Goal: Information Seeking & Learning: Learn about a topic

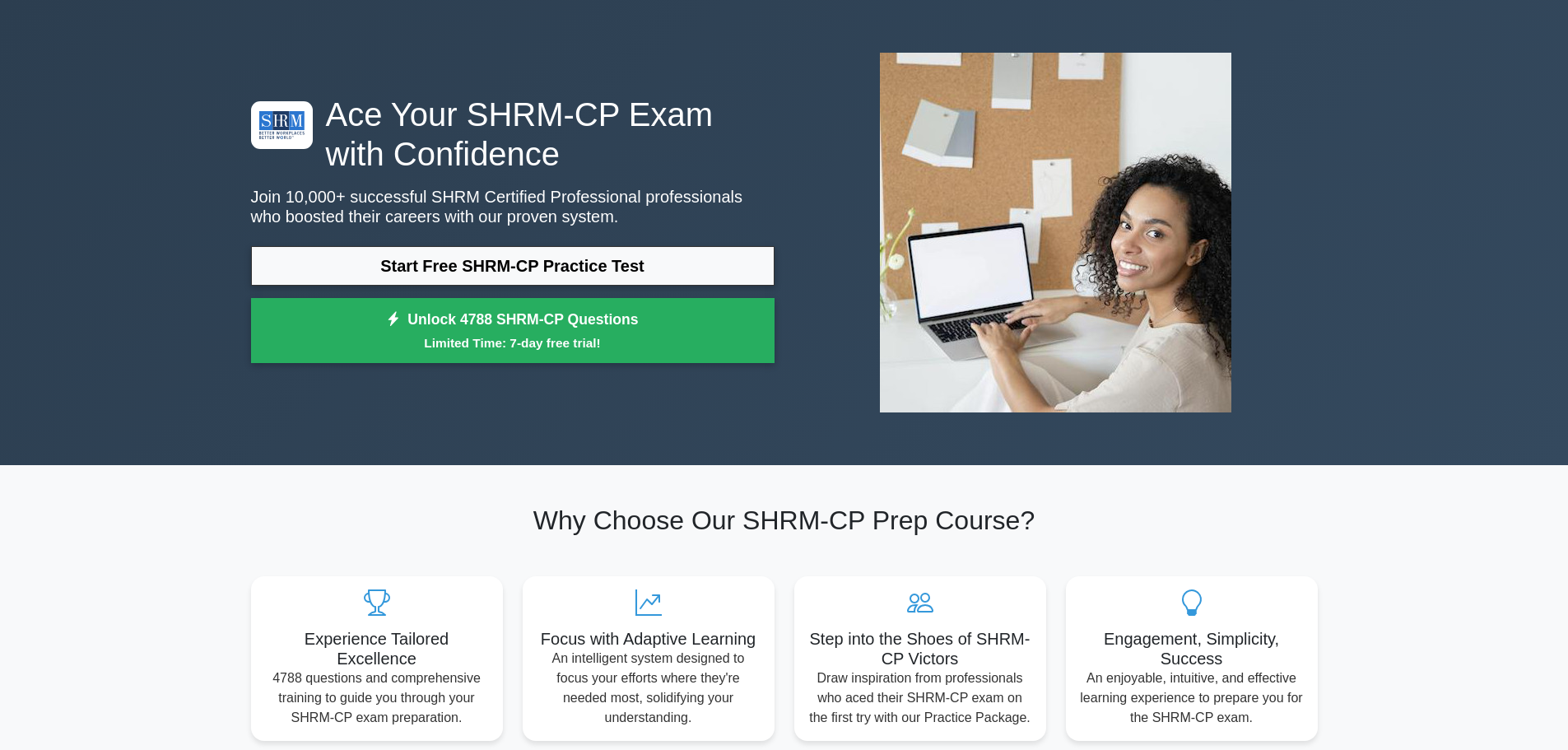
scroll to position [82, 0]
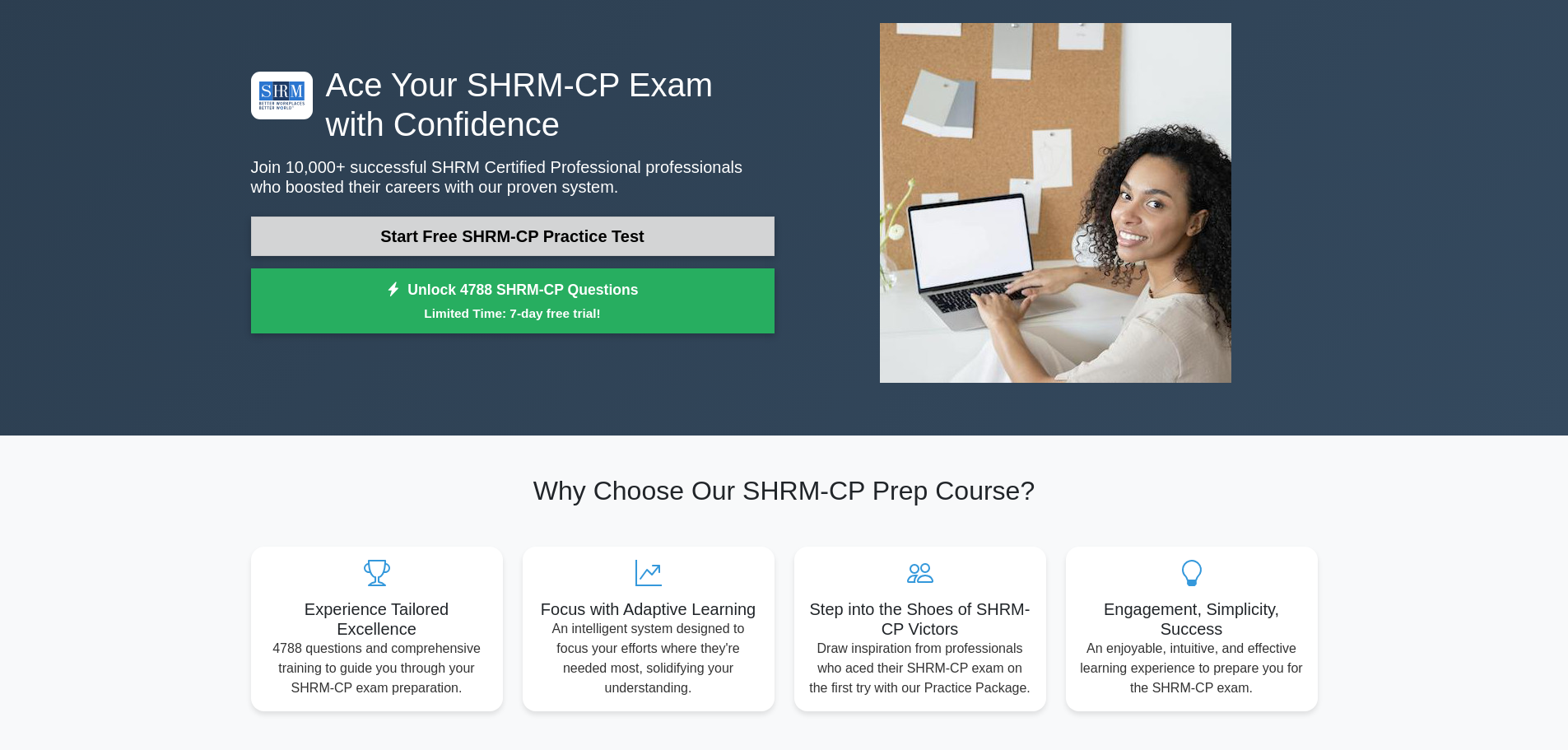
click at [407, 240] on link "Start Free SHRM-CP Practice Test" at bounding box center [512, 237] width 524 height 39
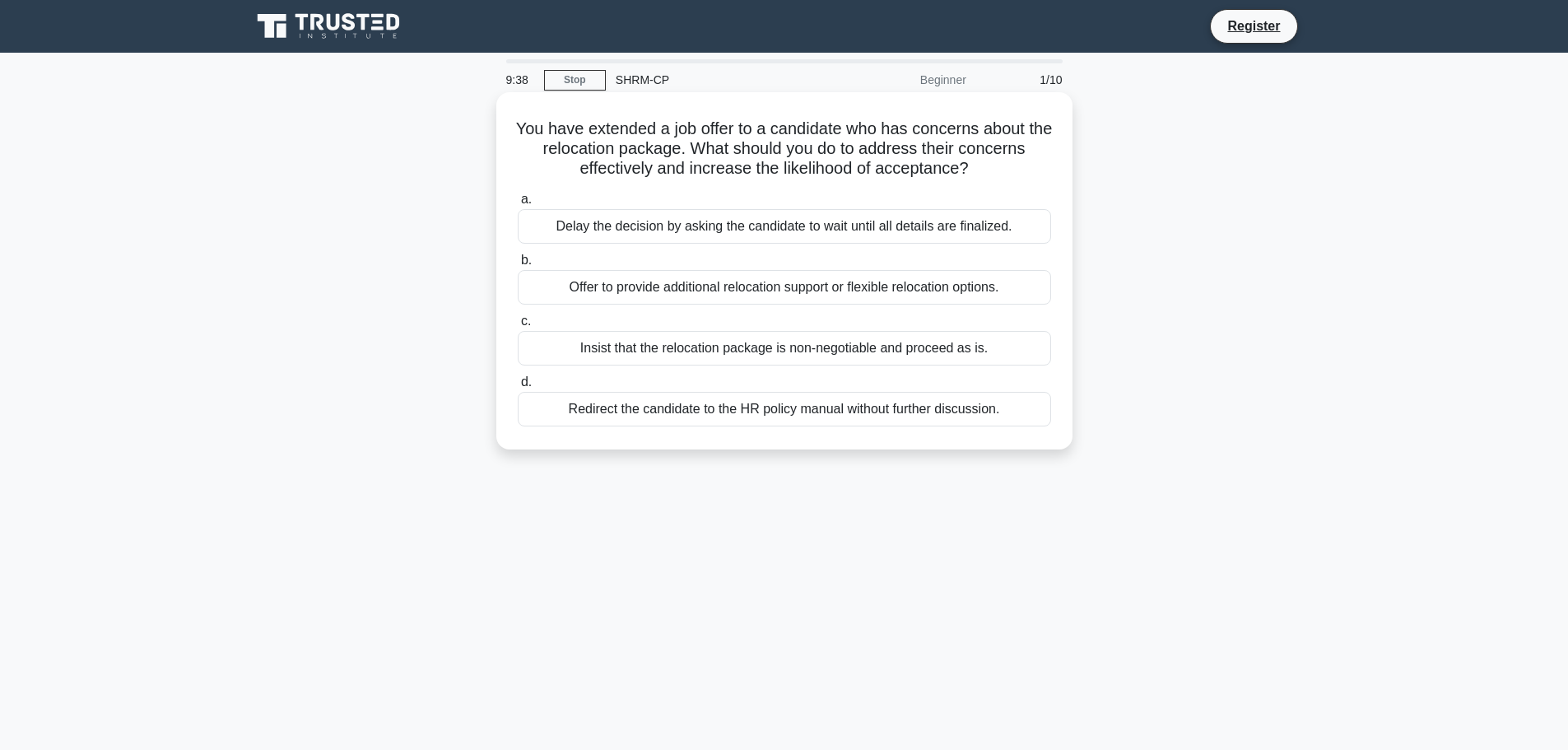
click at [721, 290] on div "Offer to provide additional relocation support or flexible relocation options." at bounding box center [784, 287] width 534 height 34
click at [518, 266] on input "b. Offer to provide additional relocation support or flexible relocation option…" at bounding box center [518, 261] width 0 height 10
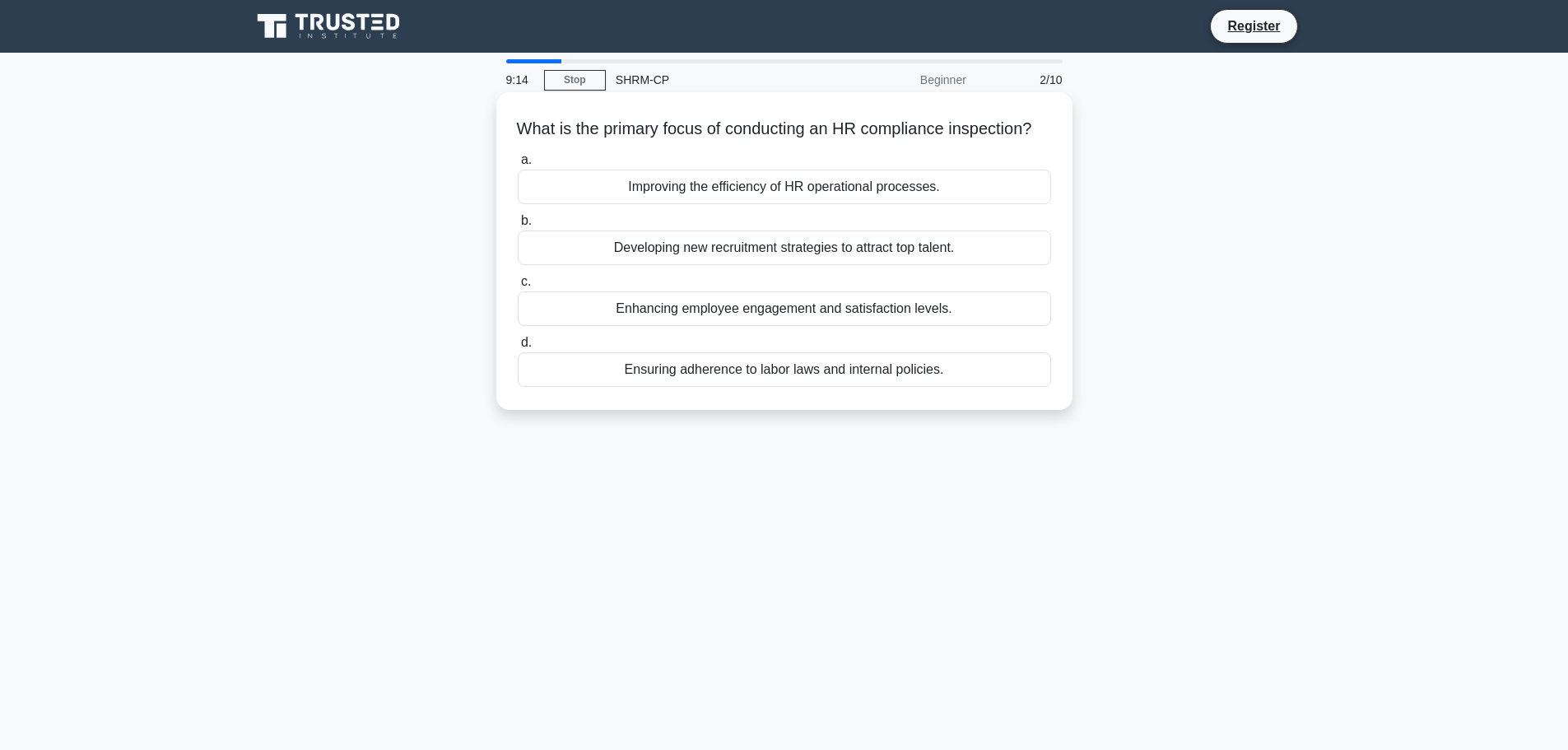
click at [849, 387] on div "Ensuring adherence to labor laws and internal policies." at bounding box center [784, 369] width 534 height 34
click at [518, 348] on input "d. Ensuring adherence to labor laws and internal policies." at bounding box center [518, 343] width 0 height 10
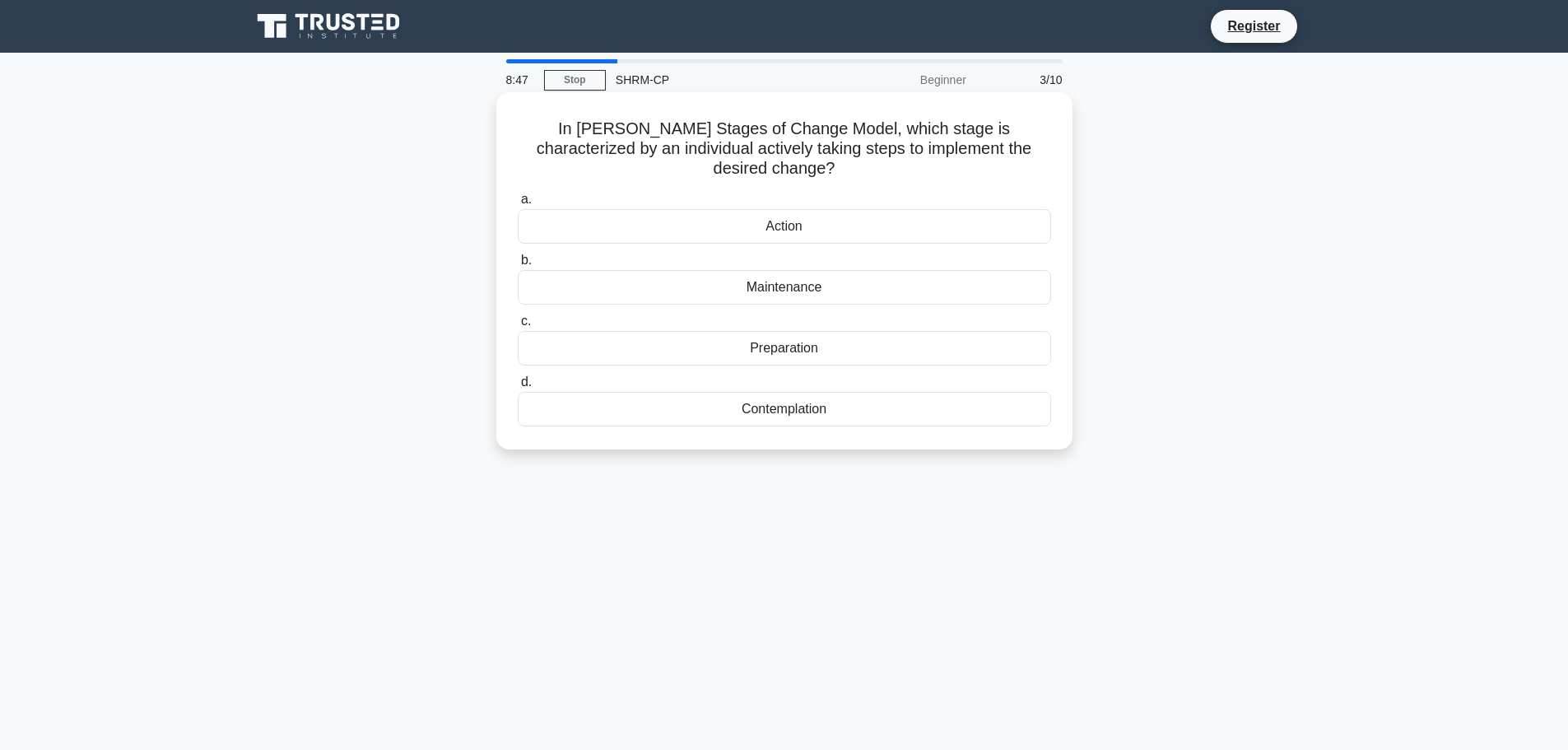
click at [829, 209] on div "Action" at bounding box center [784, 226] width 534 height 34
click at [518, 200] on input "a. Action" at bounding box center [518, 200] width 0 height 10
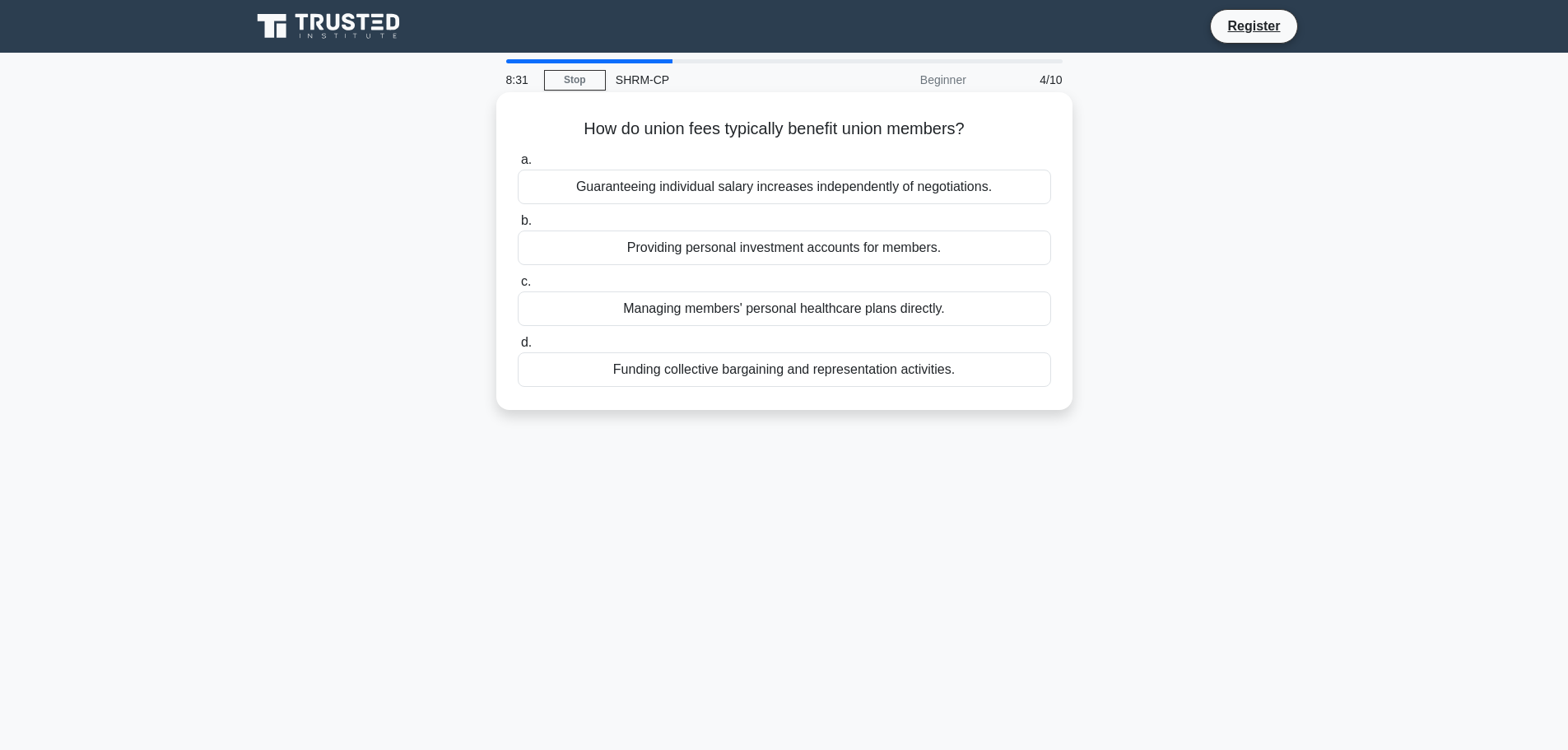
click at [871, 375] on div "Funding collective bargaining and representation activities." at bounding box center [784, 369] width 534 height 34
click at [518, 348] on input "d. Funding collective bargaining and representation activities." at bounding box center [518, 343] width 0 height 10
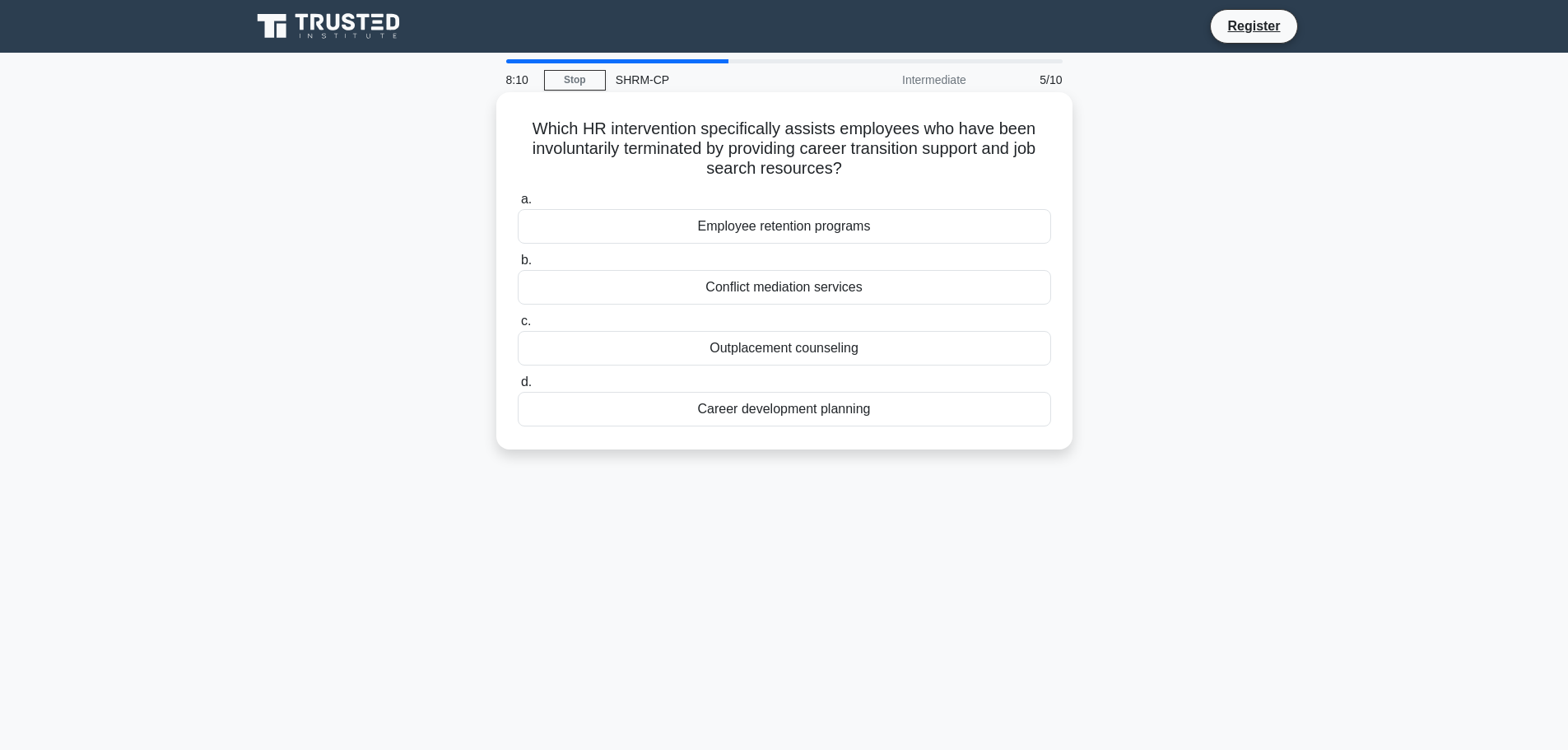
click at [819, 351] on div "Outplacement counseling" at bounding box center [784, 348] width 534 height 34
click at [518, 327] on input "c. Outplacement counseling" at bounding box center [518, 321] width 0 height 10
click at [813, 366] on div "An unfair labor practice" at bounding box center [784, 348] width 534 height 34
click at [518, 327] on input "c. An unfair labor practice" at bounding box center [518, 321] width 0 height 10
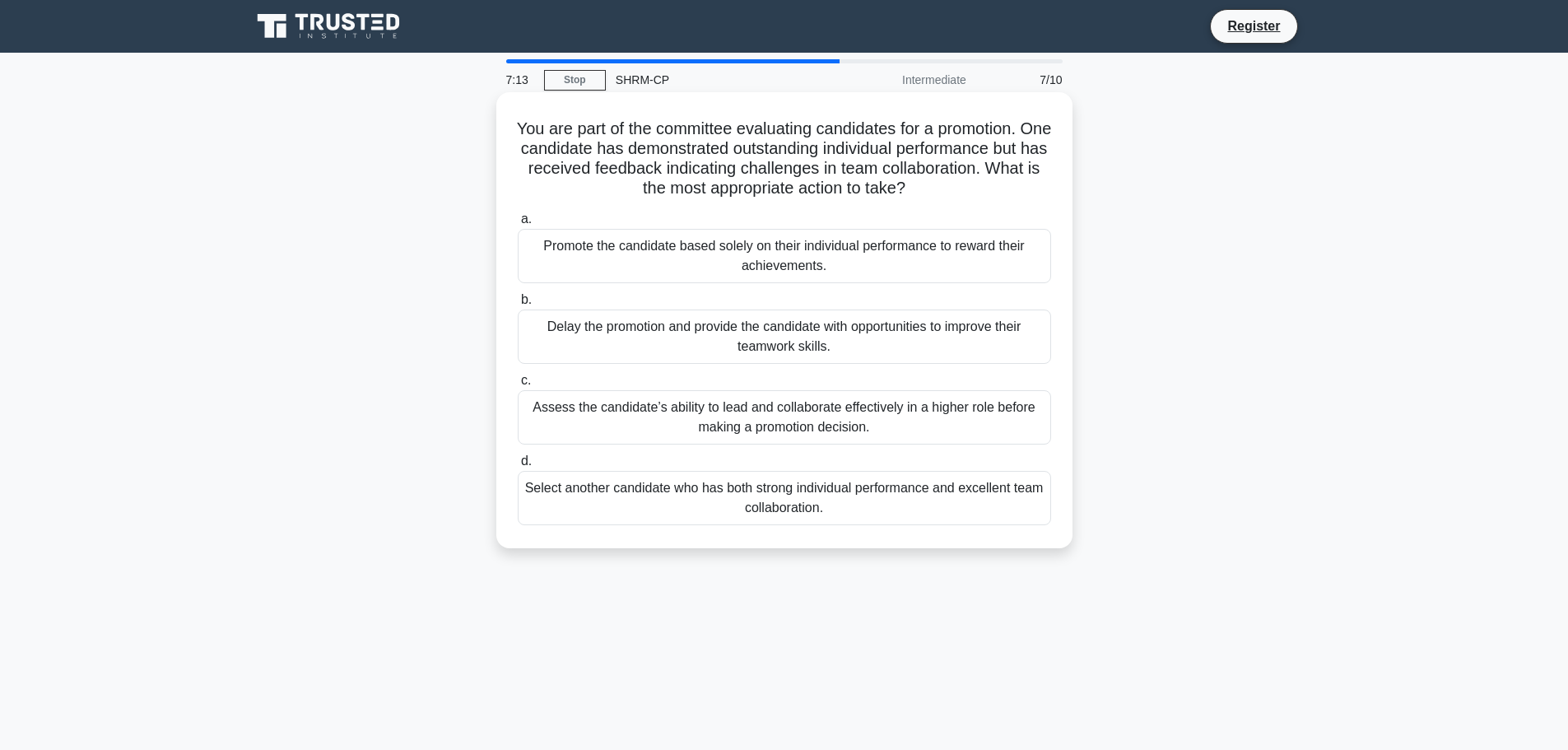
click at [797, 421] on div "Assess the candidate’s ability to lead and collaborate effectively in a higher …" at bounding box center [784, 417] width 534 height 54
click at [518, 387] on input "c. Assess the candidate’s ability to lead and collaborate effectively in a high…" at bounding box center [518, 381] width 0 height 10
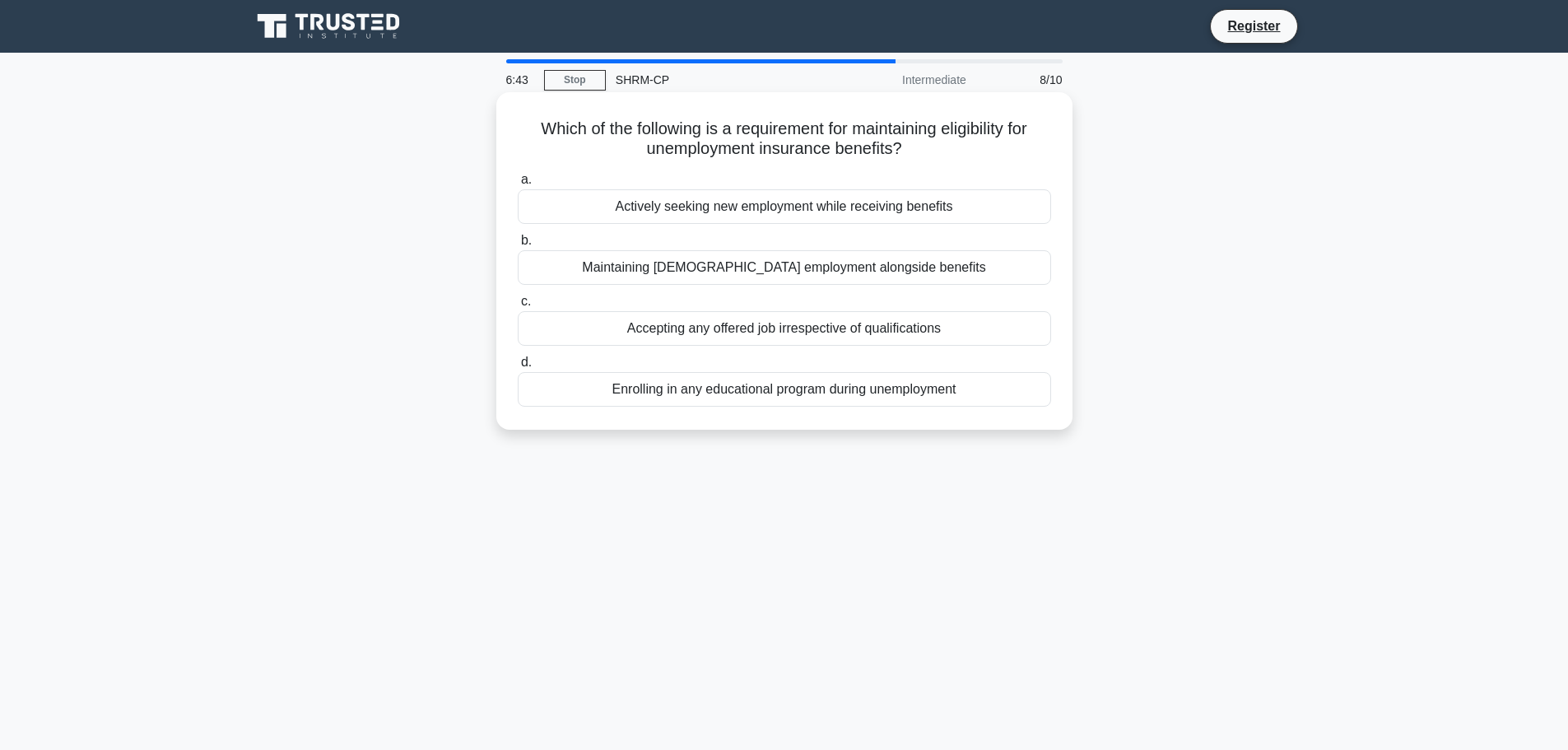
click at [739, 214] on div "Actively seeking new employment while receiving benefits" at bounding box center [784, 207] width 534 height 34
click at [518, 185] on input "a. Actively seeking new employment while receiving benefits" at bounding box center [518, 180] width 0 height 10
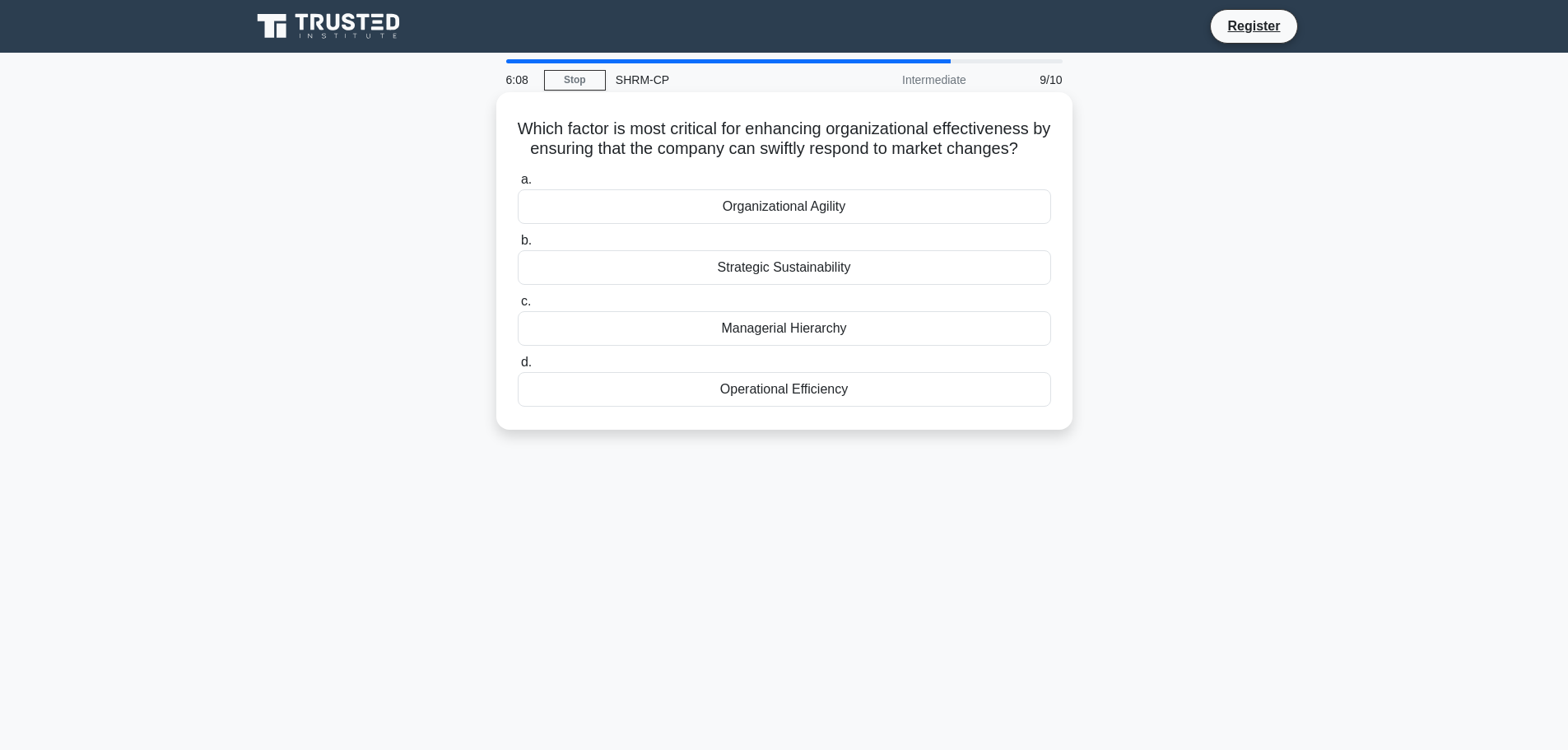
click at [871, 285] on div "Strategic Sustainability" at bounding box center [784, 267] width 534 height 34
click at [518, 246] on input "b. Strategic Sustainability" at bounding box center [518, 241] width 0 height 10
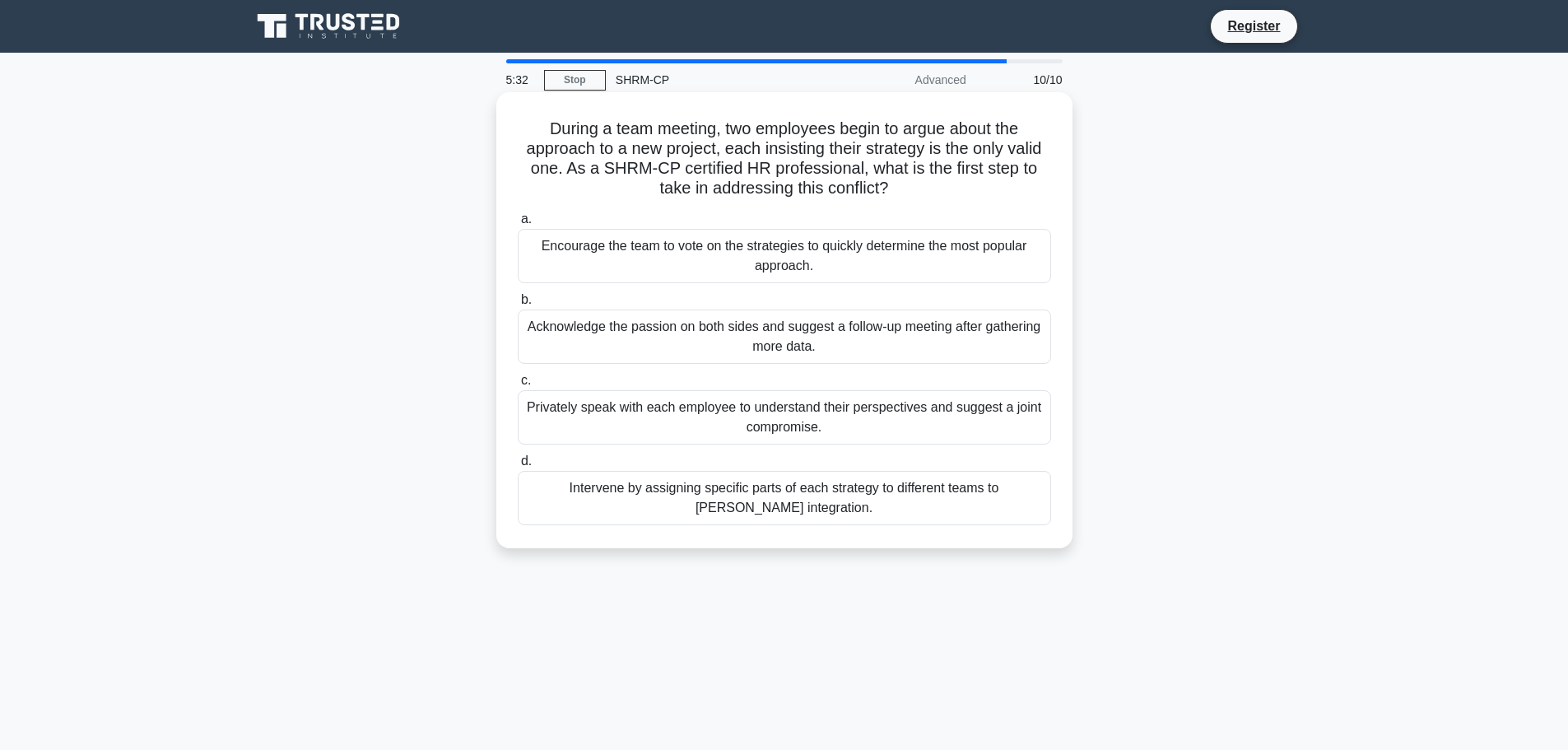
click at [650, 497] on div "Intervene by assigning specific parts of each strategy to different teams to fo…" at bounding box center [784, 498] width 534 height 54
click at [518, 467] on input "d. Intervene by assigning specific parts of each strategy to different teams to…" at bounding box center [518, 461] width 0 height 10
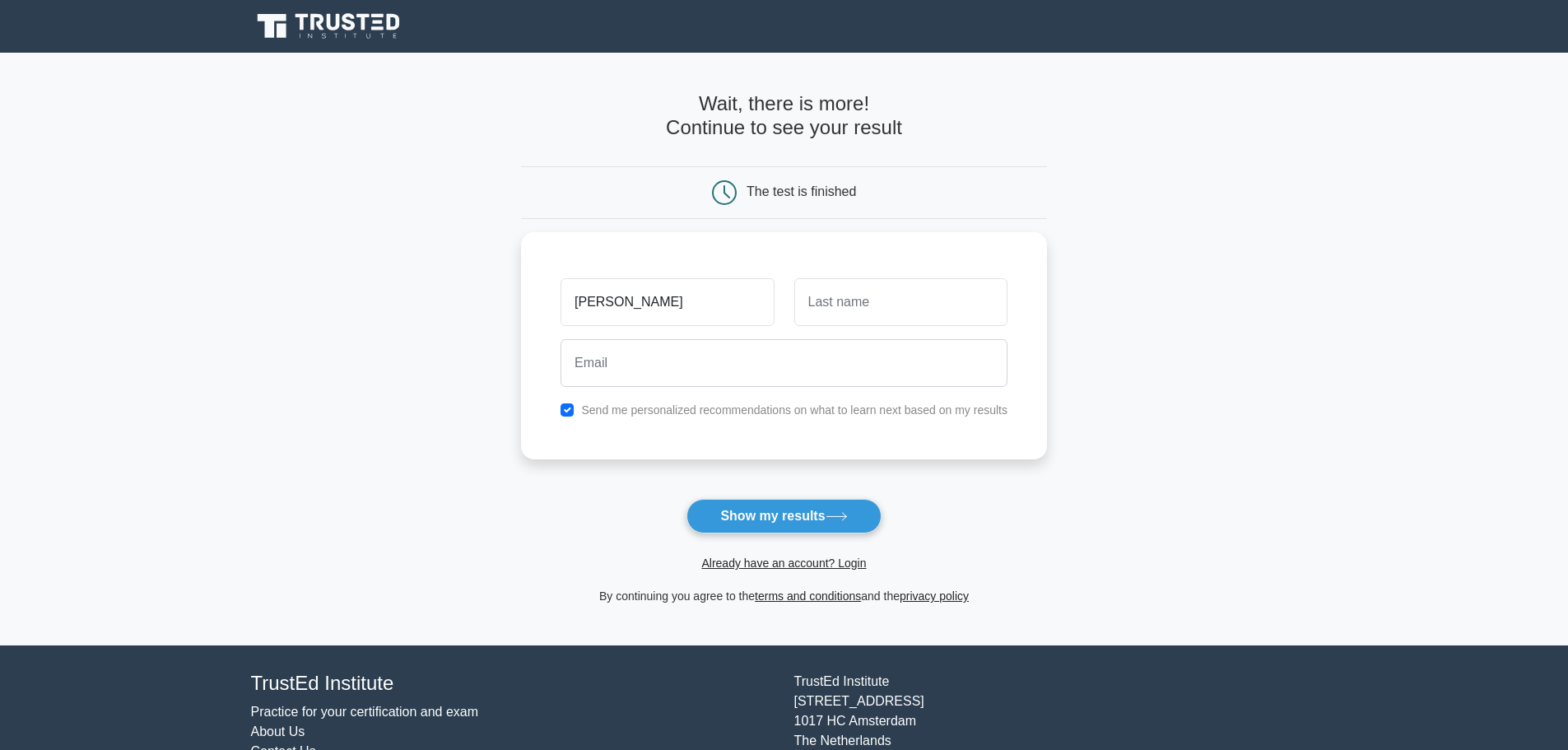
type input "[PERSON_NAME]"
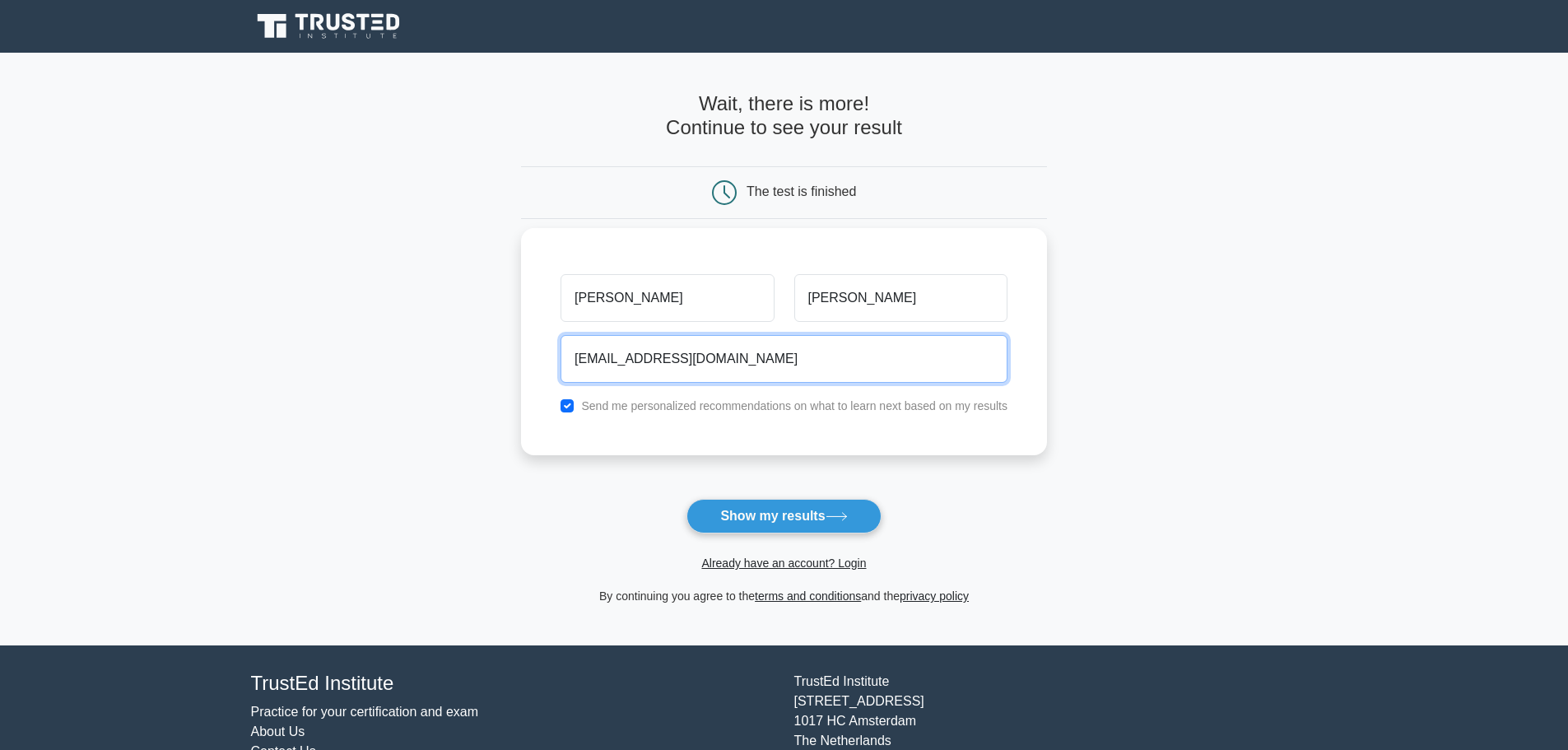
type input "[EMAIL_ADDRESS][DOMAIN_NAME]"
click at [547, 443] on div "[PERSON_NAME] [EMAIL_ADDRESS][DOMAIN_NAME] Send me personalized recommendations…" at bounding box center [784, 341] width 526 height 227
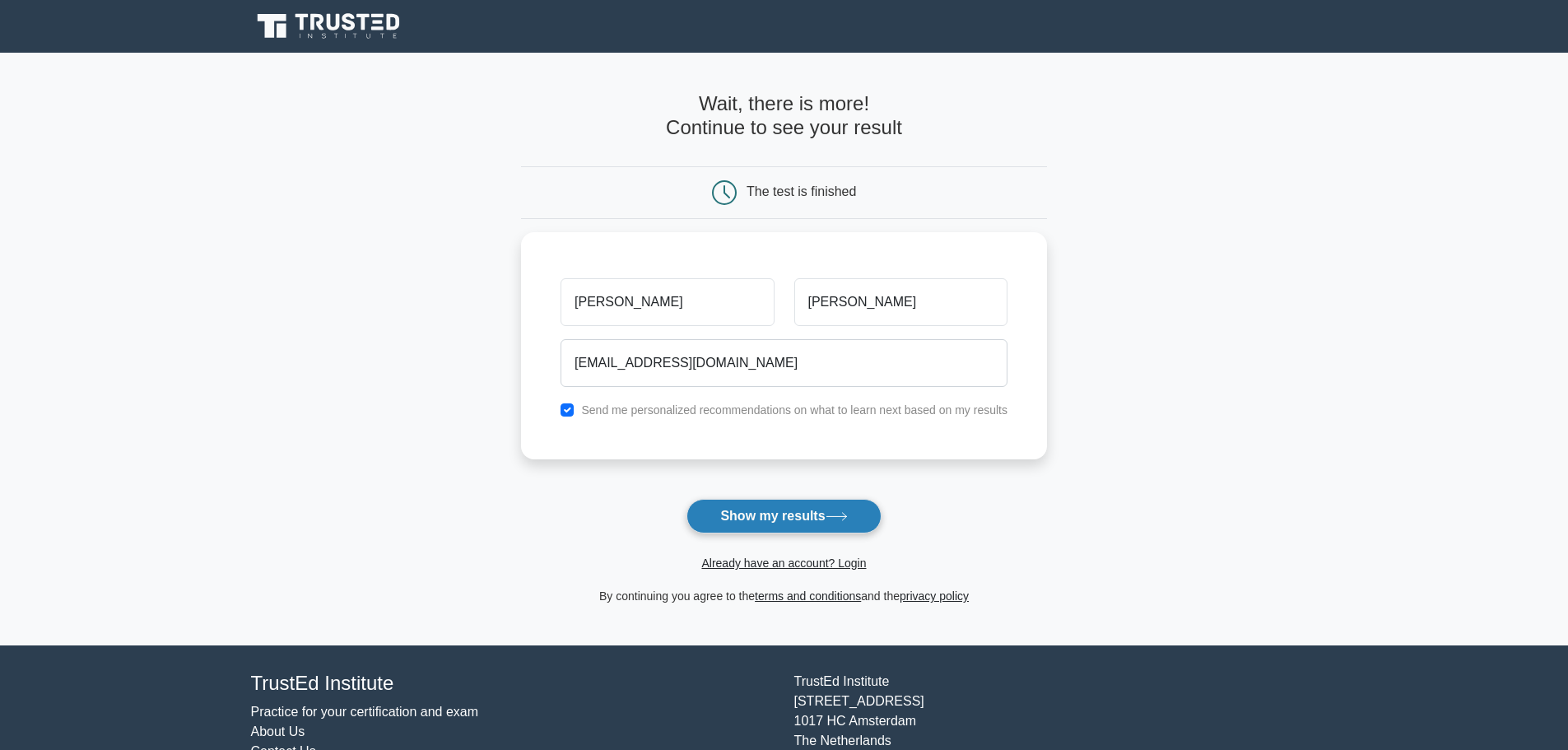
click at [791, 506] on button "Show my results" at bounding box center [783, 516] width 195 height 34
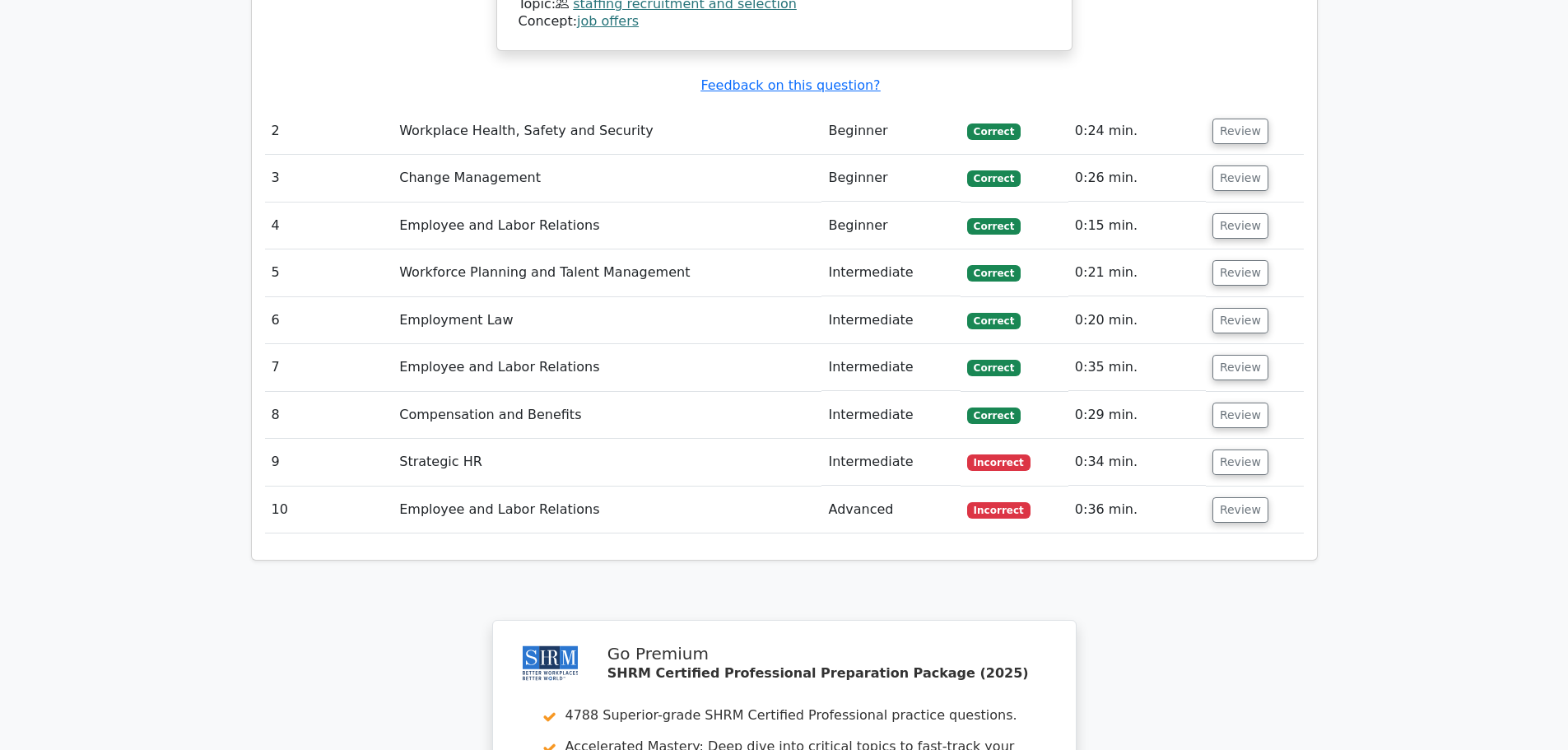
scroll to position [2076, 0]
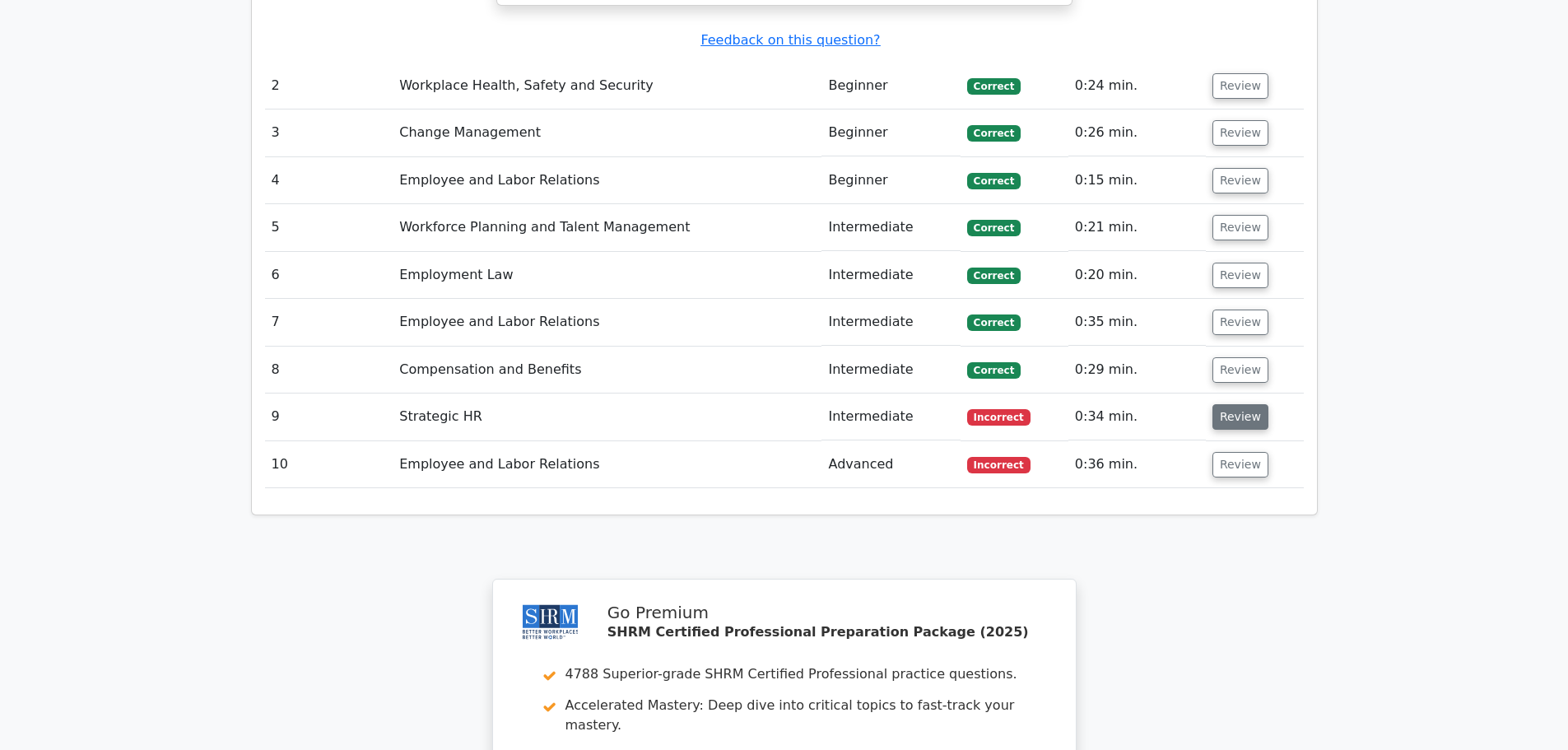
click at [1226, 405] on button "Review" at bounding box center [1240, 417] width 56 height 26
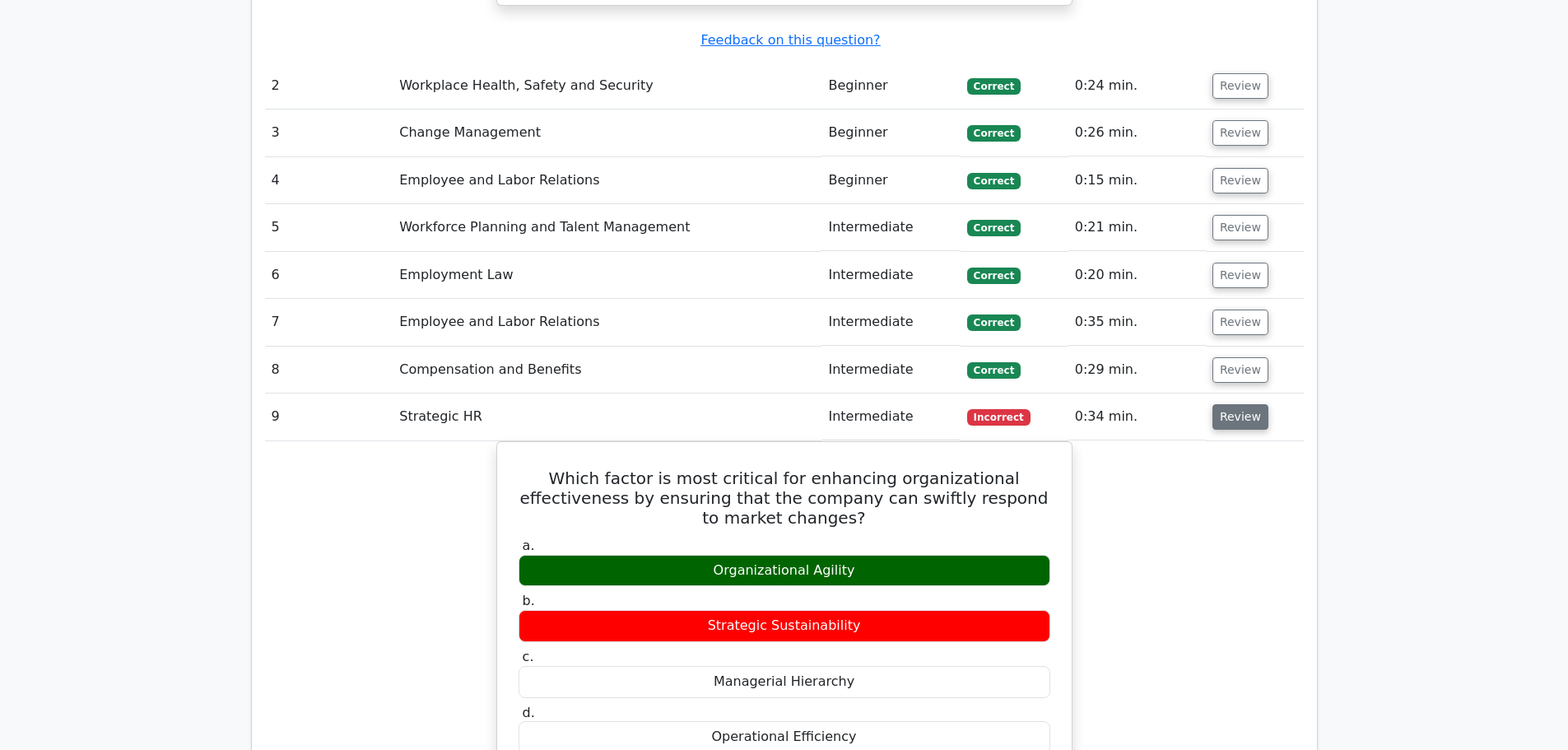
click at [1246, 405] on button "Review" at bounding box center [1240, 417] width 56 height 26
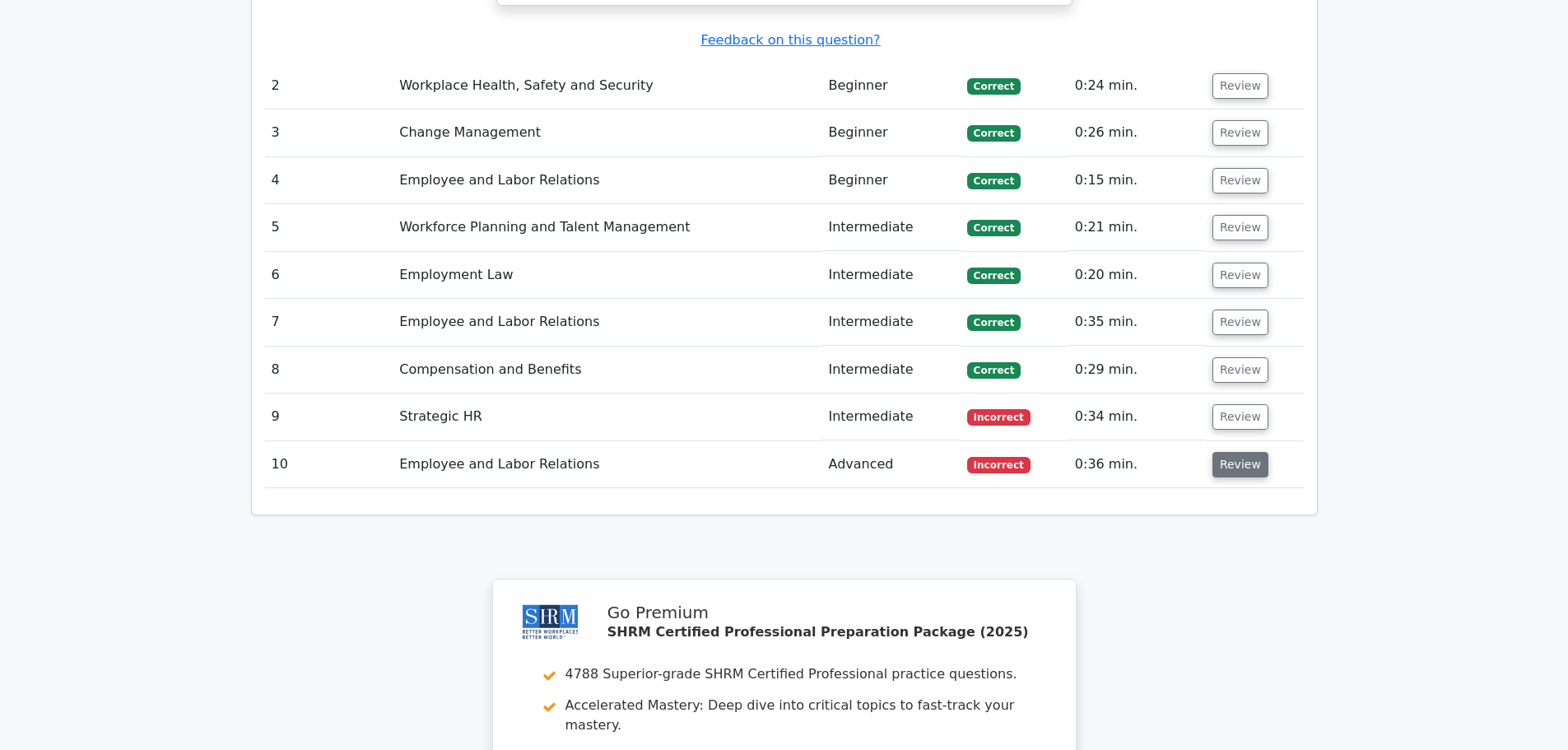
click at [1226, 452] on button "Review" at bounding box center [1240, 465] width 56 height 26
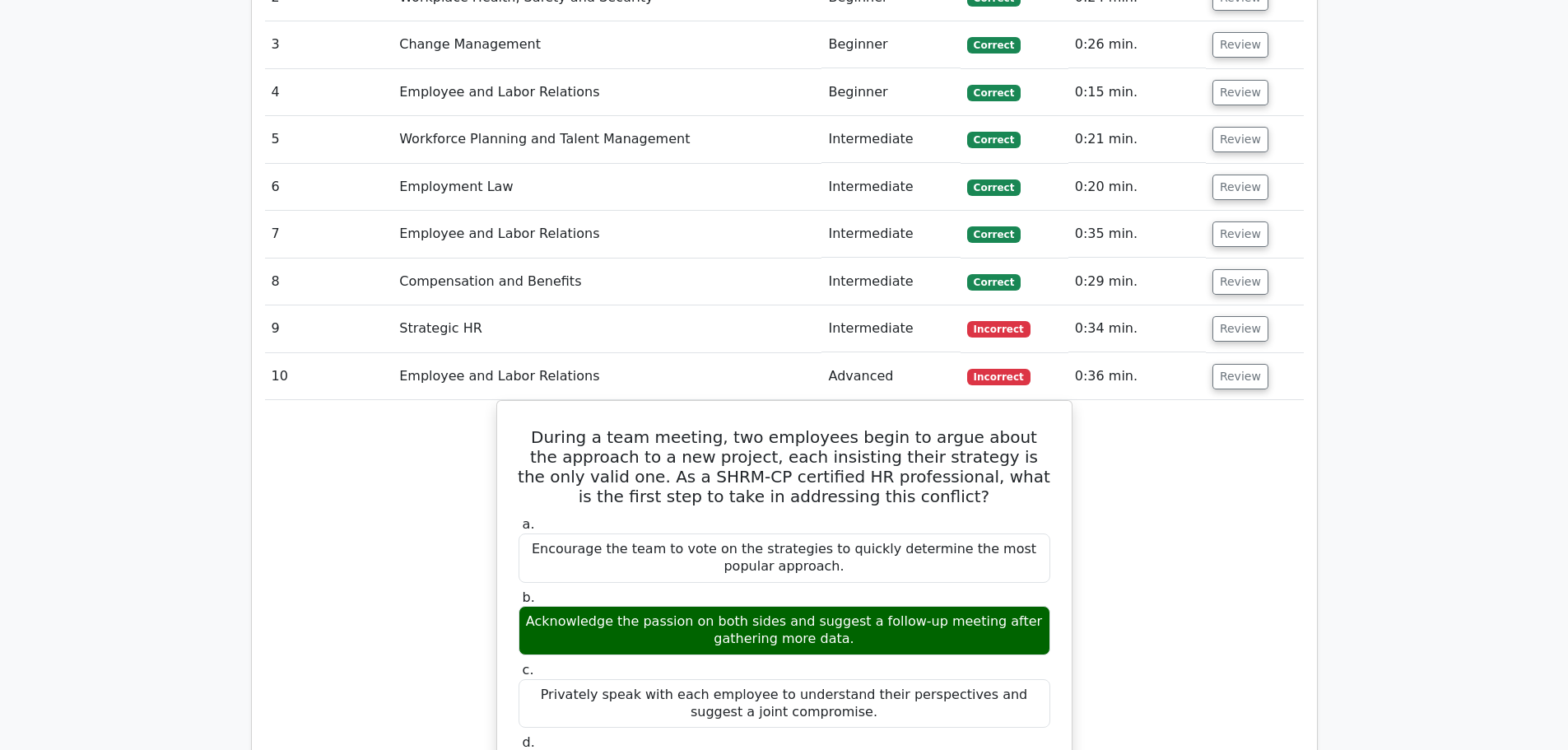
scroll to position [2323, 0]
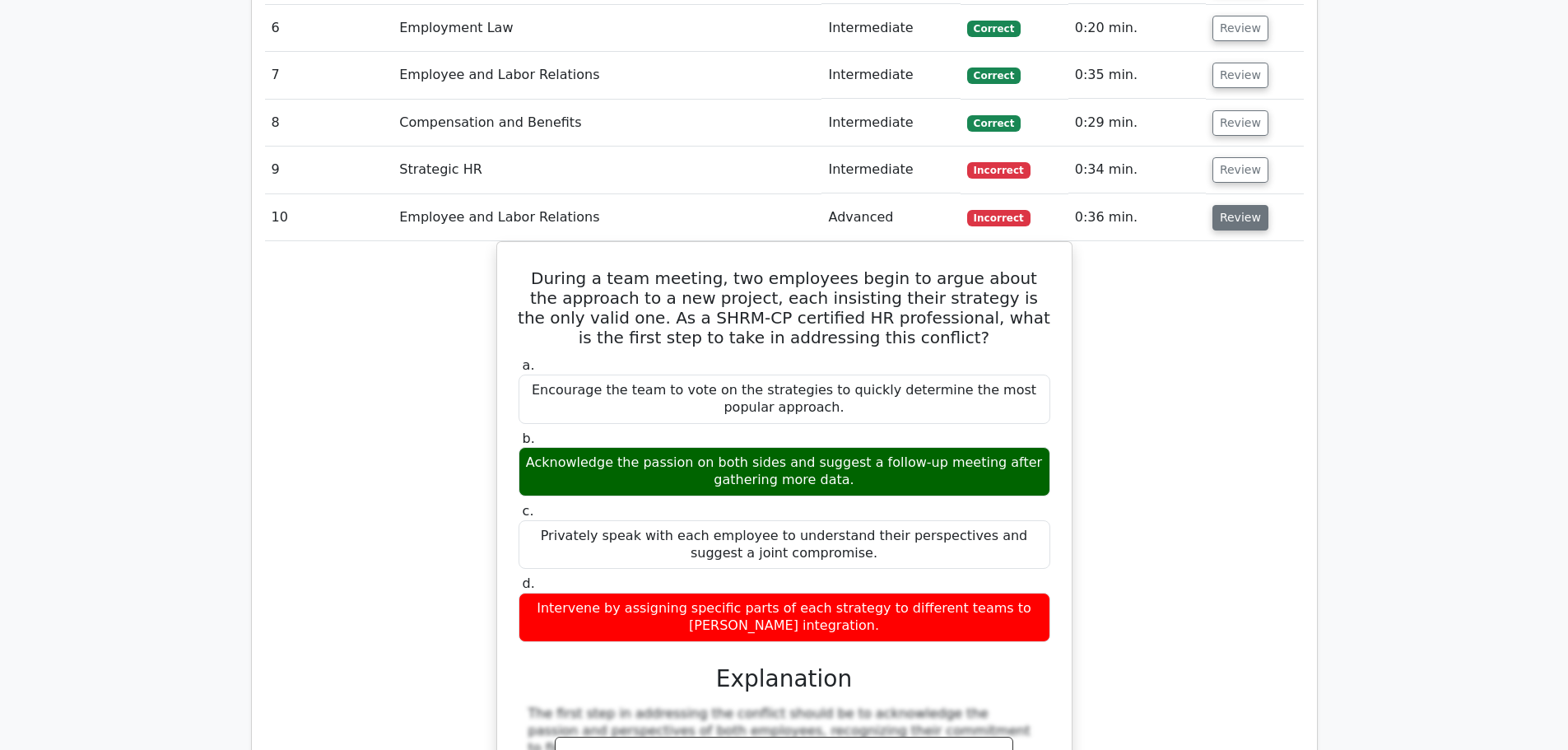
click at [1247, 205] on button "Review" at bounding box center [1240, 218] width 56 height 26
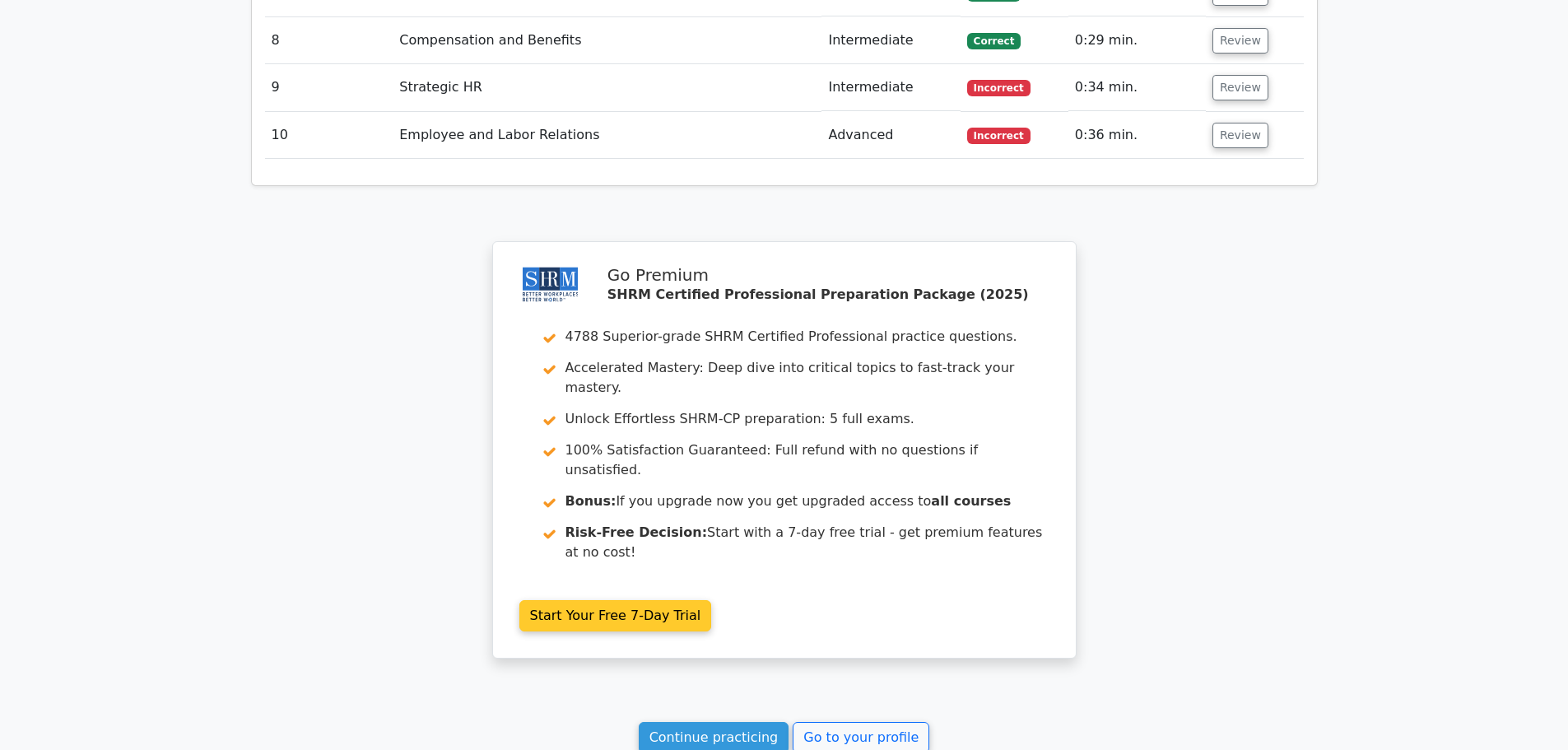
scroll to position [2487, 0]
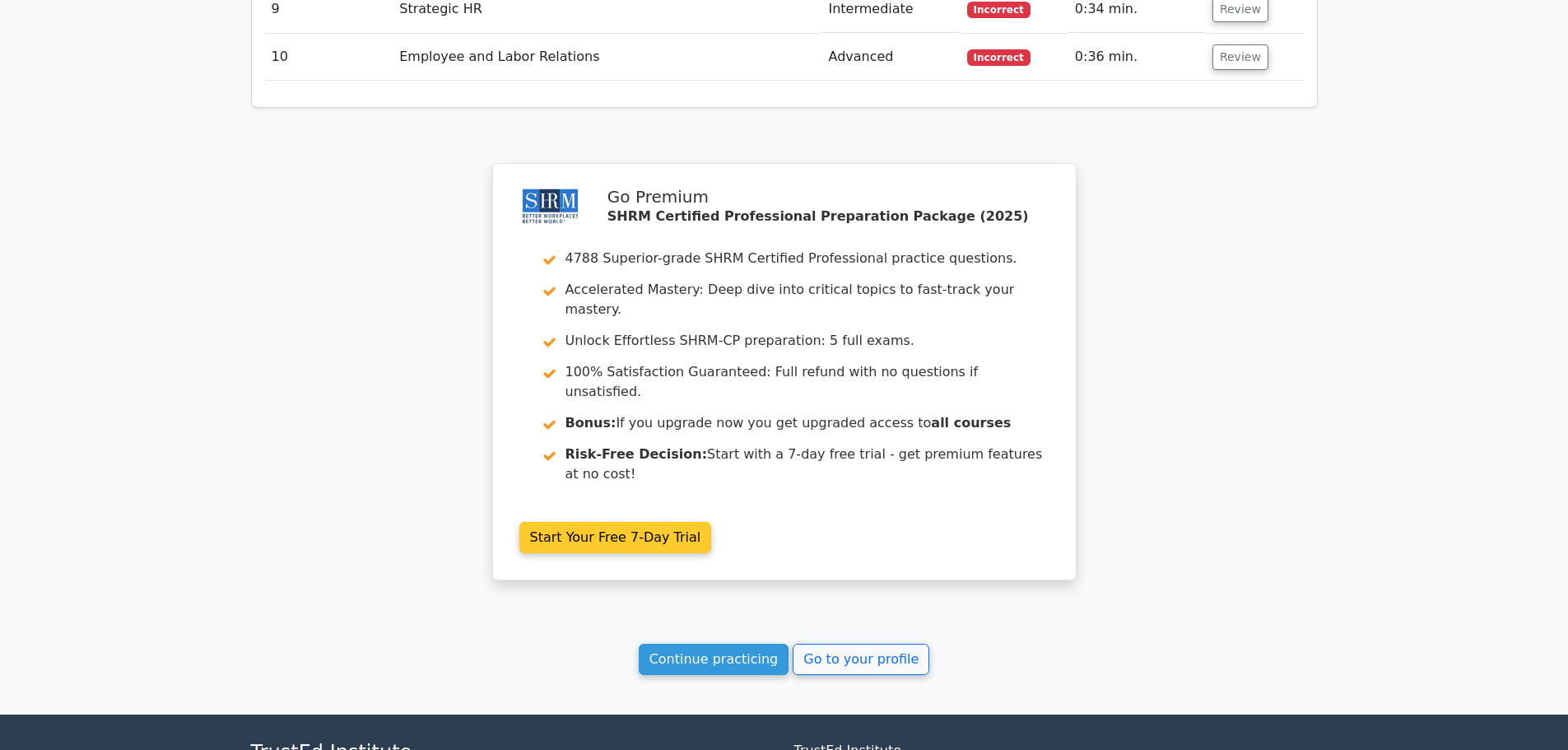
click at [632, 522] on link "Start Your Free 7-Day Trial" at bounding box center [615, 537] width 193 height 32
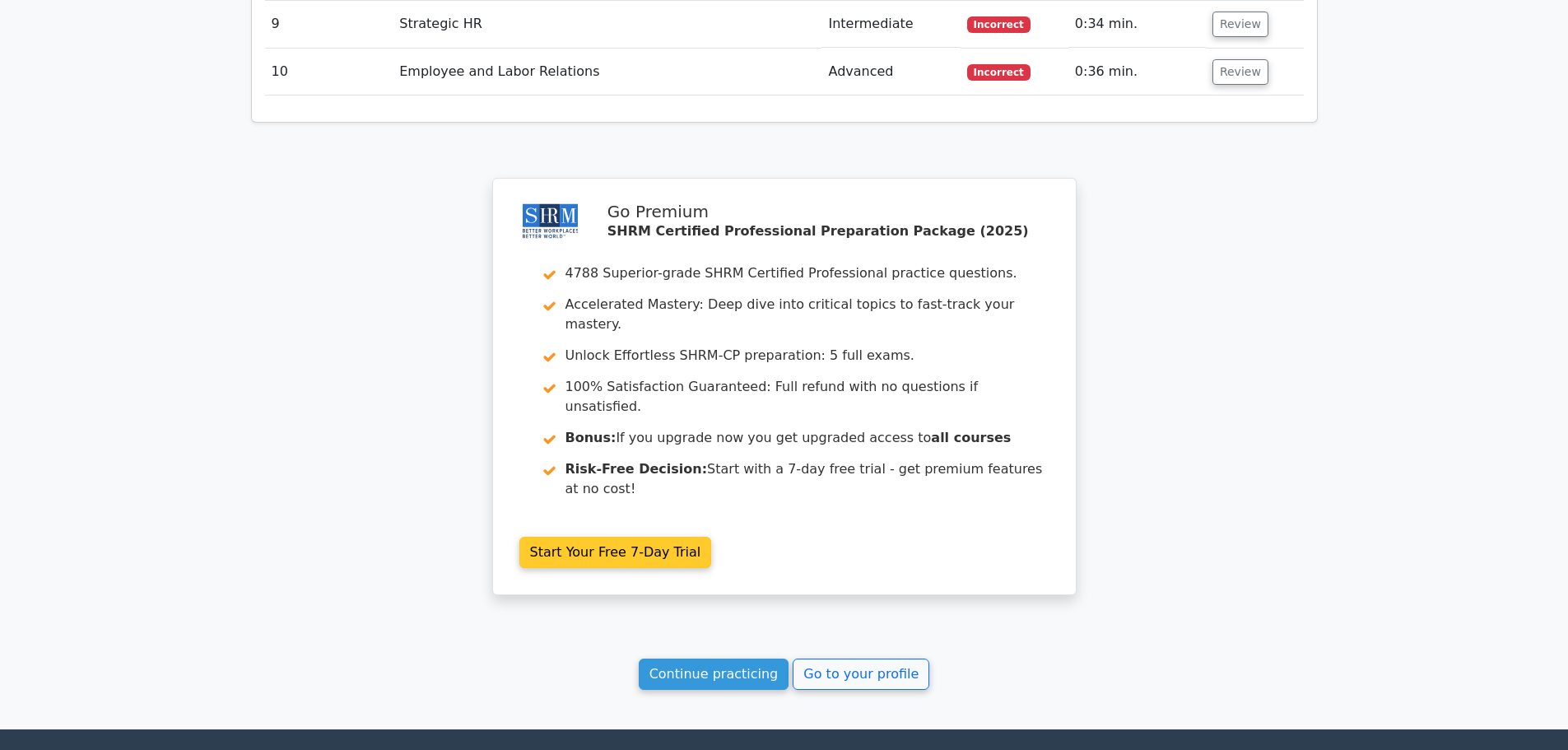
scroll to position [2487, 0]
